Goal: Check status

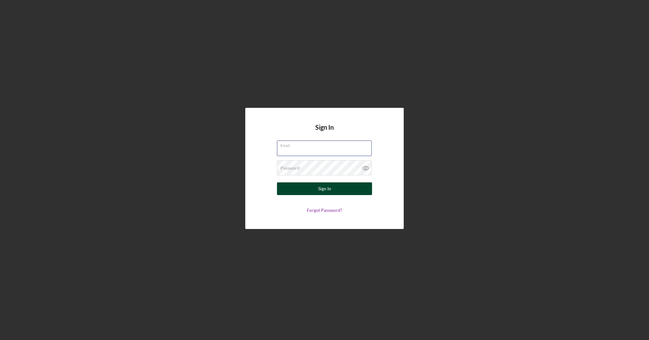
type input "[EMAIL_ADDRESS][DOMAIN_NAME]"
click at [305, 191] on button "Sign In" at bounding box center [324, 188] width 95 height 13
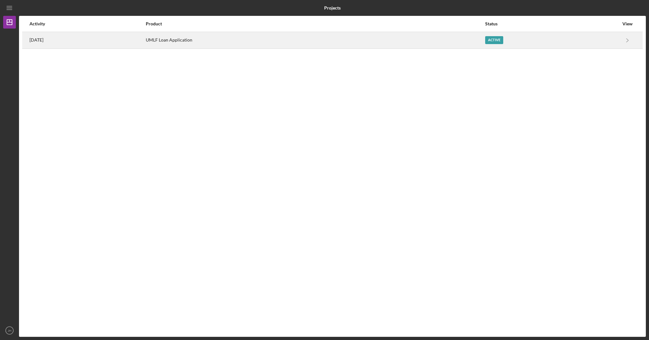
click at [503, 42] on div "Active" at bounding box center [494, 40] width 18 height 8
